Goal: Task Accomplishment & Management: Use online tool/utility

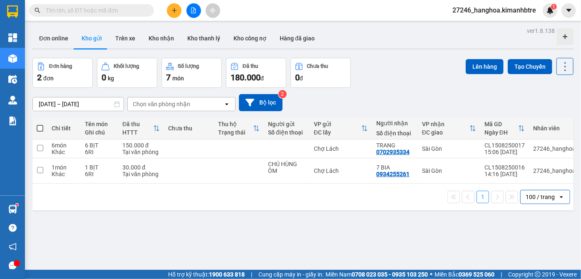
click at [197, 12] on button at bounding box center [193, 10] width 15 height 15
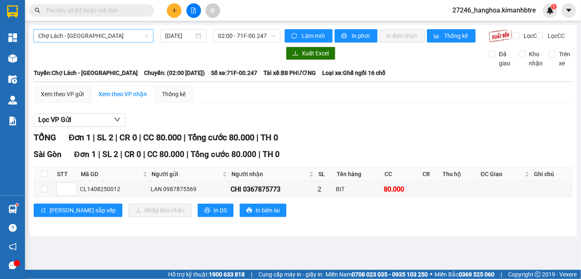
click at [84, 32] on span "Chợ Lách - [GEOGRAPHIC_DATA]" at bounding box center [93, 36] width 110 height 12
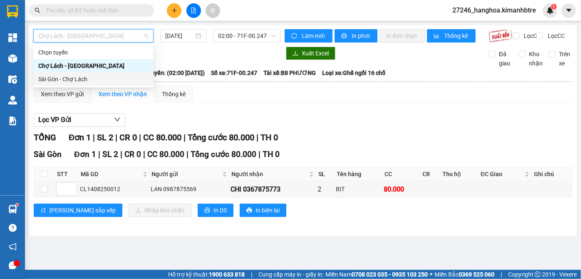
click at [80, 77] on div "Sài Gòn - Chợ Lách" at bounding box center [93, 78] width 110 height 9
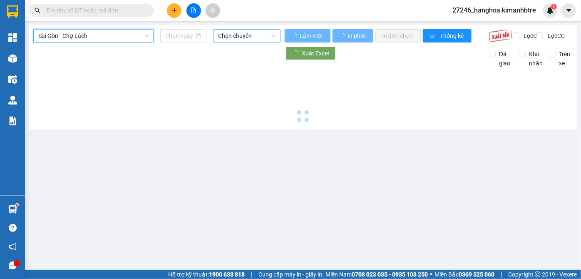
type input "[DATE]"
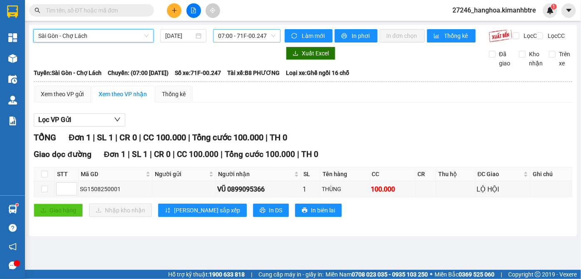
click at [237, 37] on span "07:00 - 71F-00.247" at bounding box center [246, 36] width 57 height 12
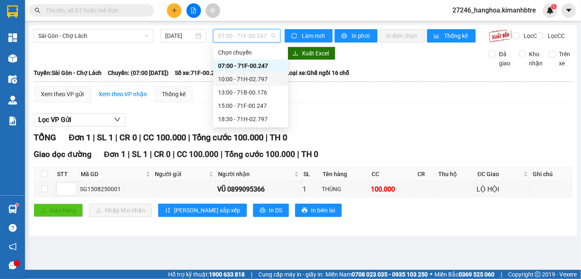
click at [244, 80] on div "10:00 - 71H-02.797" at bounding box center [250, 78] width 65 height 9
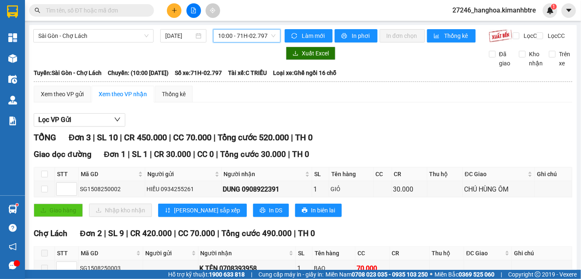
click at [236, 36] on span "10:00 - 71H-02.797" at bounding box center [246, 36] width 57 height 12
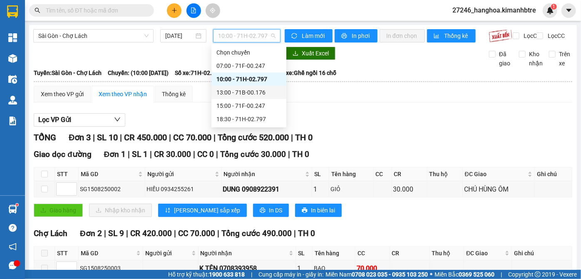
click at [242, 92] on div "13:00 - 71B-00.176" at bounding box center [248, 92] width 65 height 9
